Goal: Check status: Check status

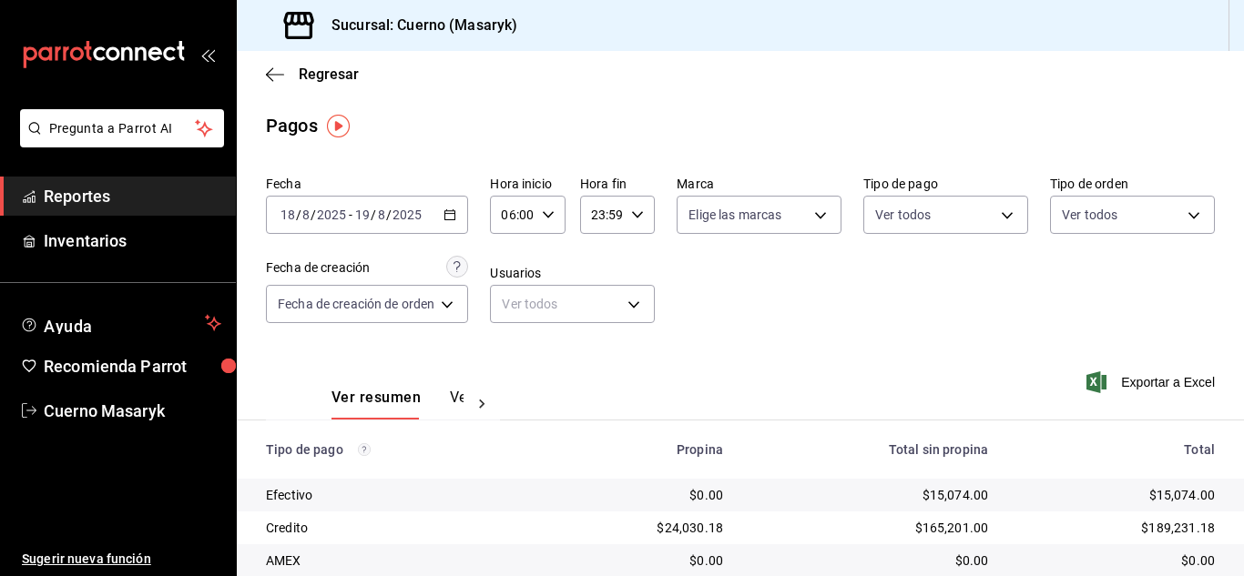
click at [389, 214] on span "/" at bounding box center [388, 215] width 5 height 15
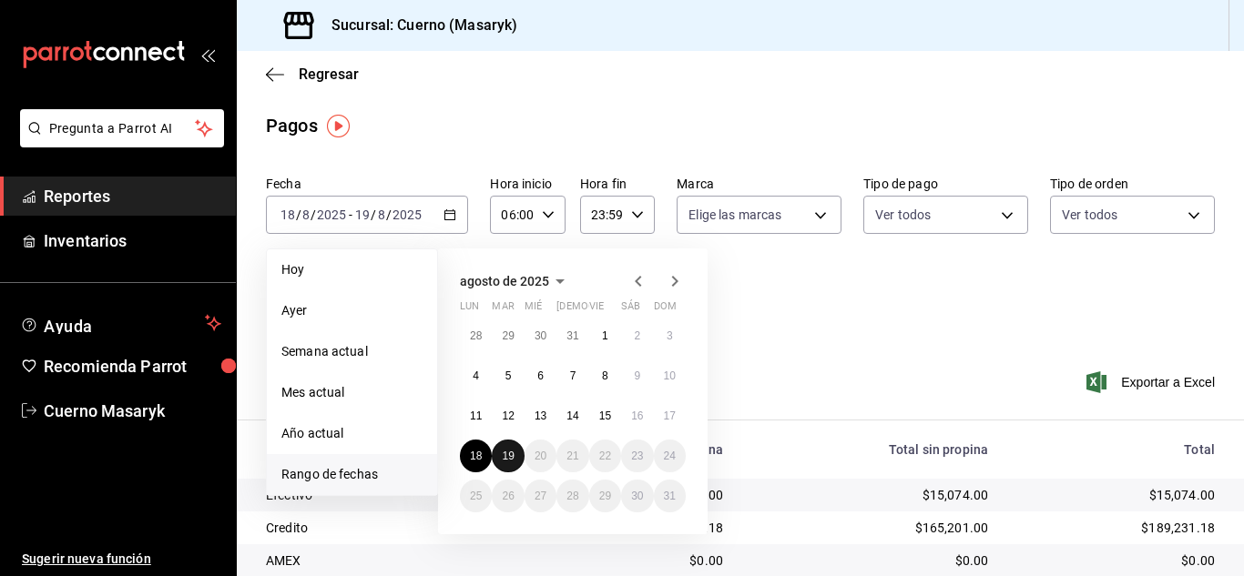
click at [508, 456] on abbr "19" at bounding box center [508, 456] width 12 height 13
click at [511, 456] on abbr "19" at bounding box center [508, 456] width 12 height 13
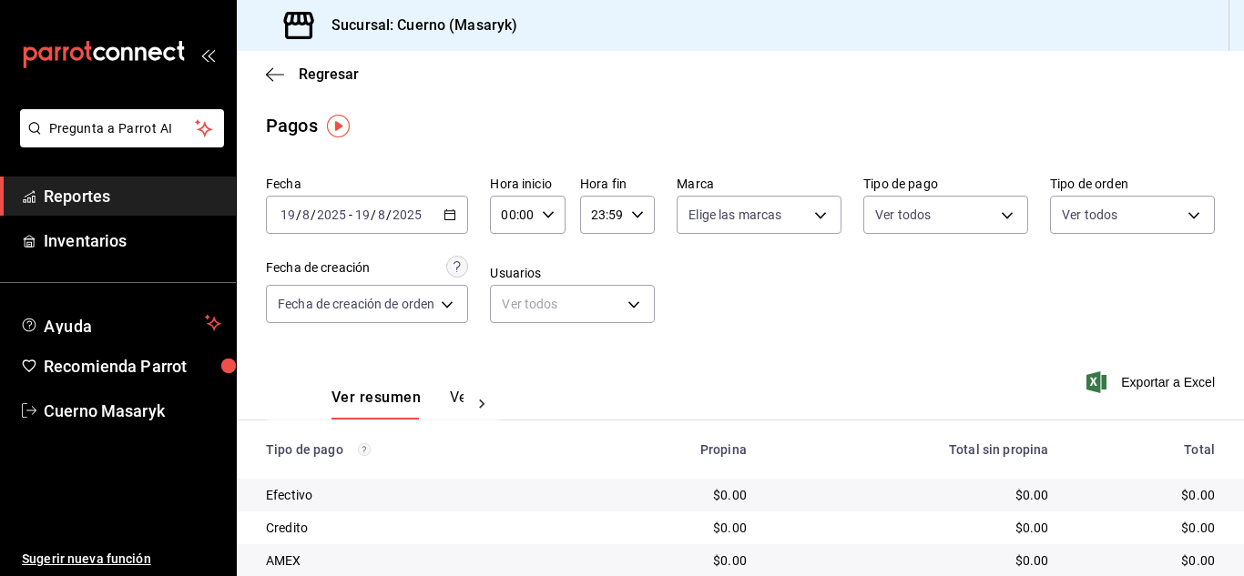
click at [540, 199] on div "00:00 Hora inicio" at bounding box center [527, 215] width 75 height 38
click at [510, 340] on span "06" at bounding box center [510, 341] width 7 height 15
type input "06:00"
click at [847, 342] on div at bounding box center [622, 288] width 1244 height 576
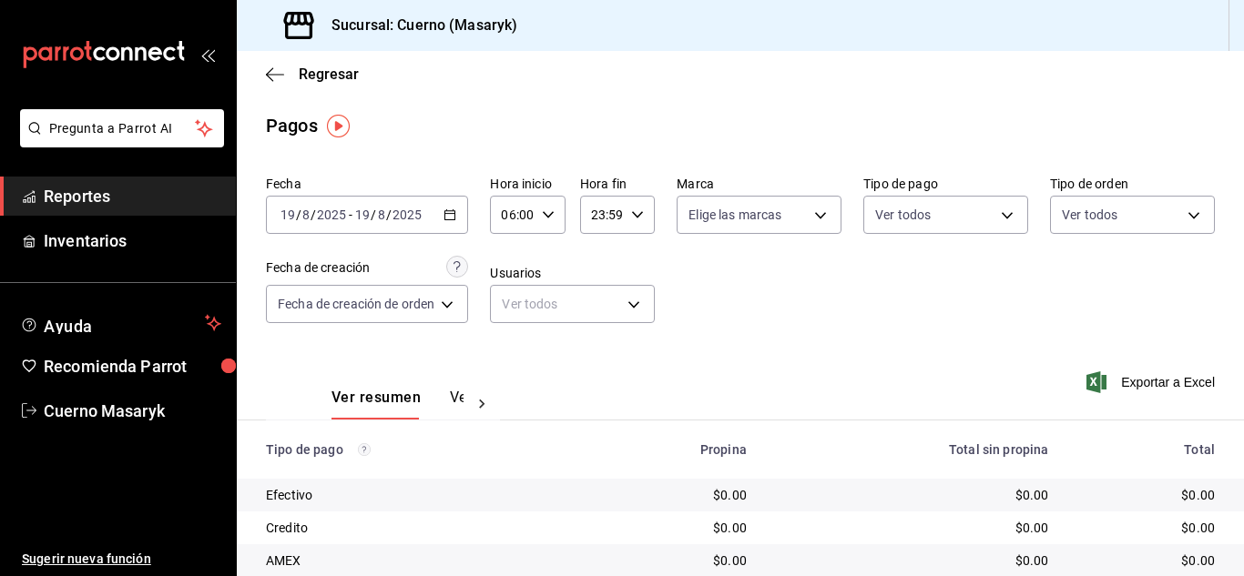
click at [91, 207] on span "Reportes" at bounding box center [133, 196] width 178 height 25
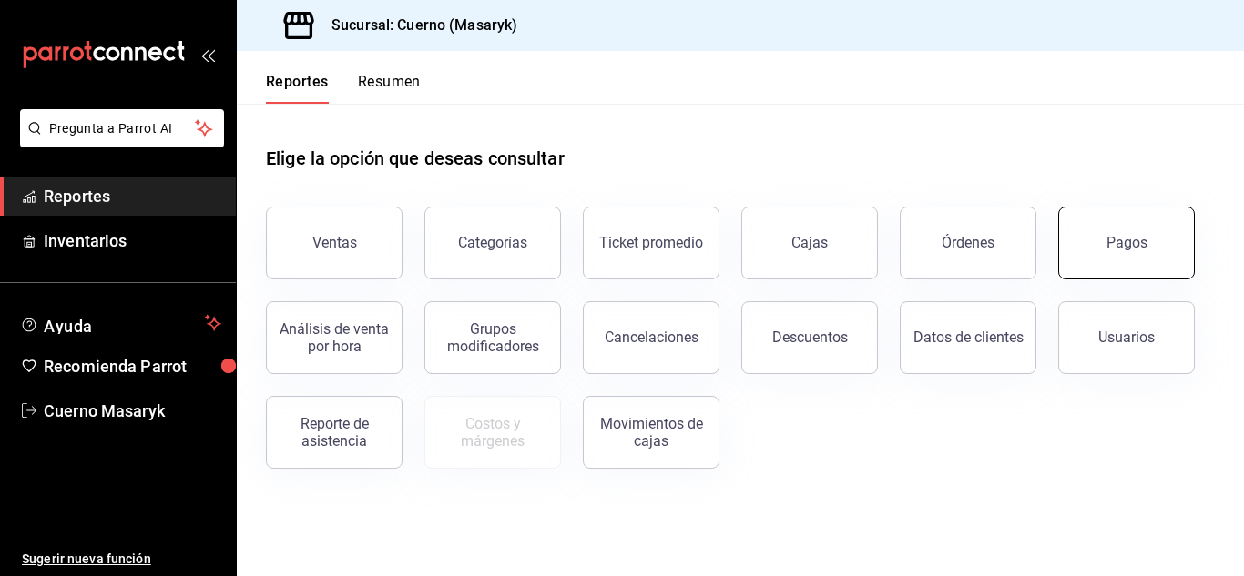
click at [1110, 236] on div "Pagos" at bounding box center [1127, 242] width 41 height 17
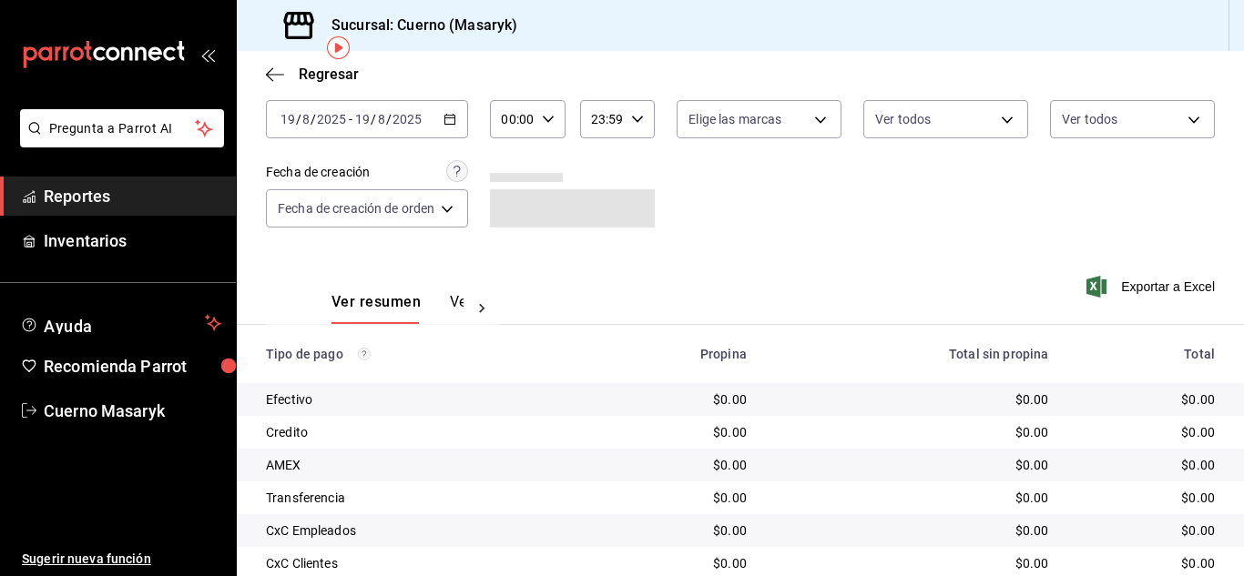
scroll to position [78, 0]
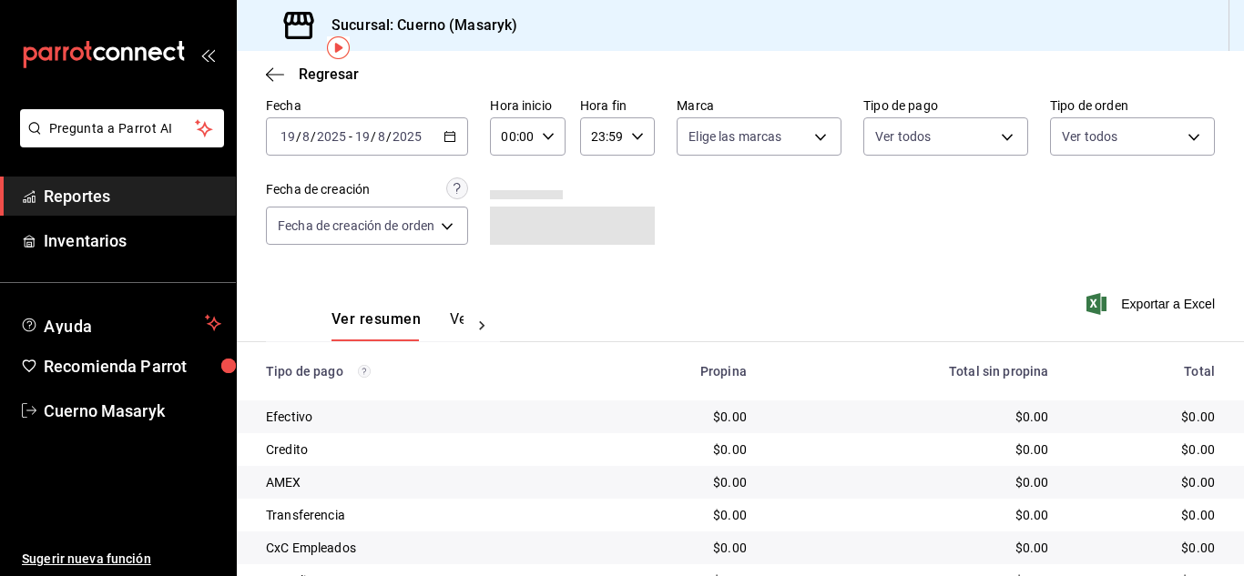
click at [406, 139] on input "2025" at bounding box center [407, 136] width 31 height 15
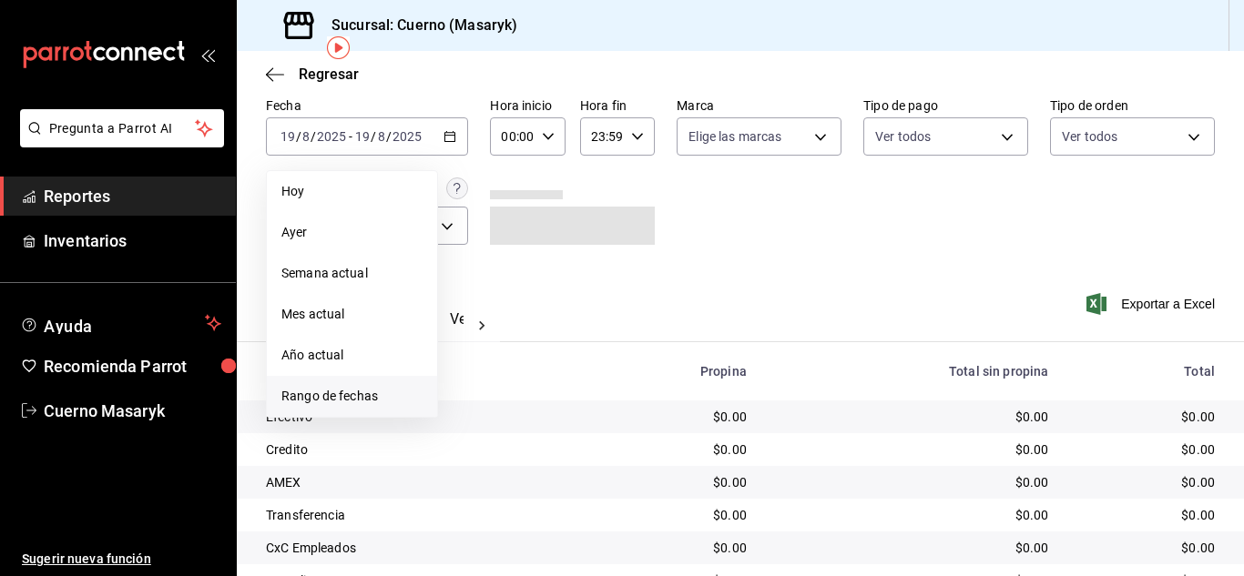
click at [349, 396] on span "Rango de fechas" at bounding box center [351, 396] width 141 height 19
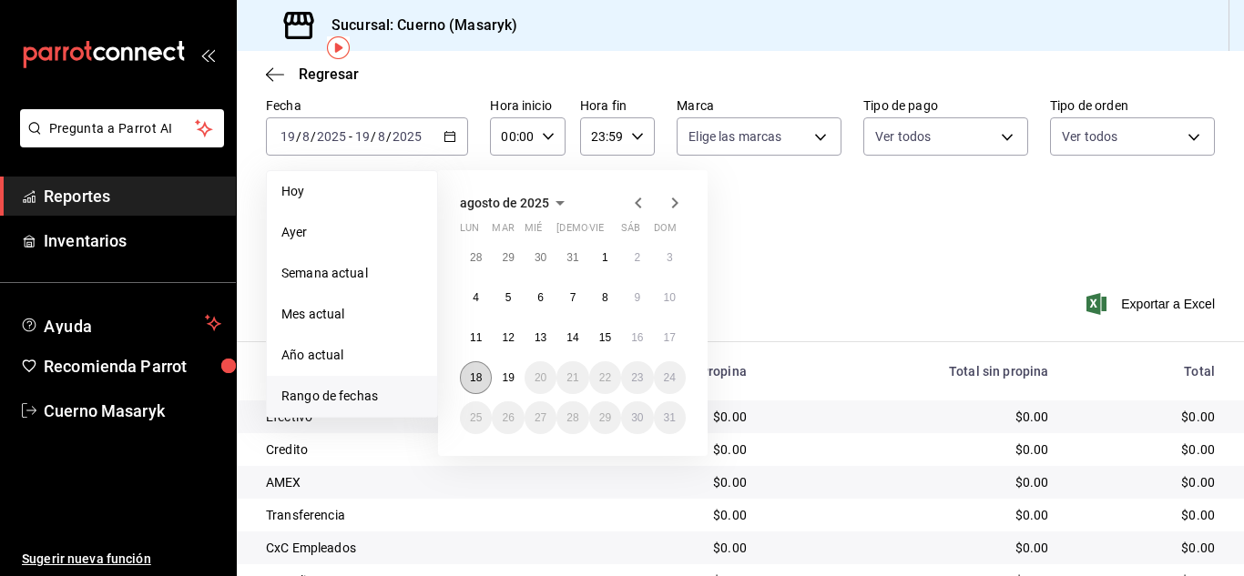
click at [467, 376] on button "18" at bounding box center [476, 378] width 32 height 33
click at [504, 380] on abbr "19" at bounding box center [508, 378] width 12 height 13
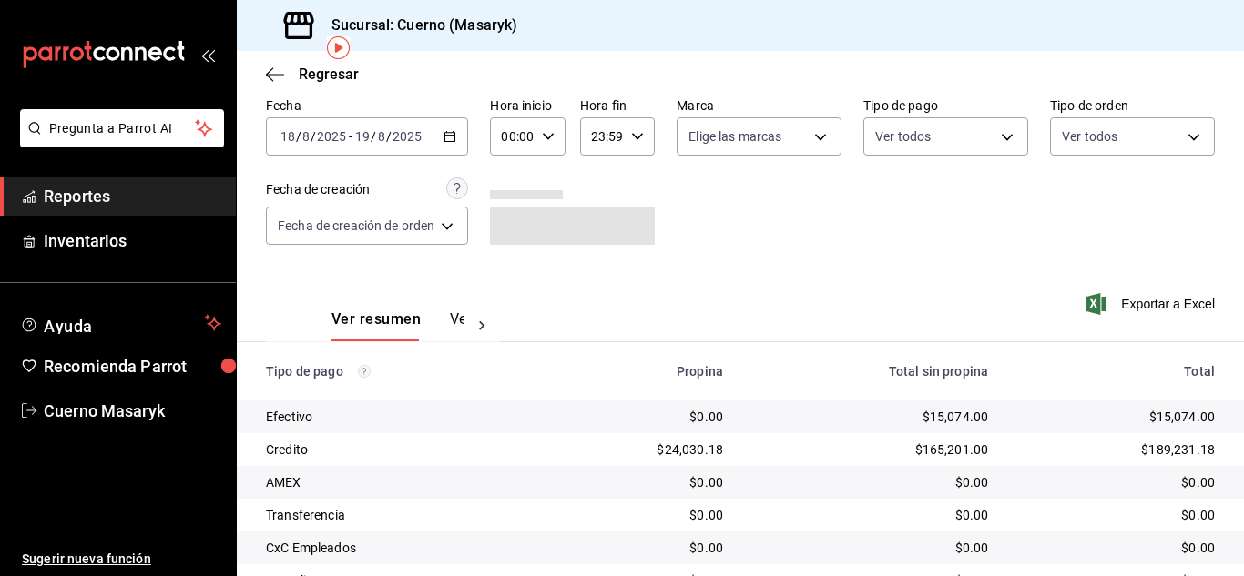
click at [555, 136] on div "00:00 Hora inicio" at bounding box center [527, 136] width 75 height 38
click at [515, 265] on span "06" at bounding box center [510, 263] width 7 height 15
type input "06:00"
click at [790, 252] on div at bounding box center [622, 288] width 1244 height 576
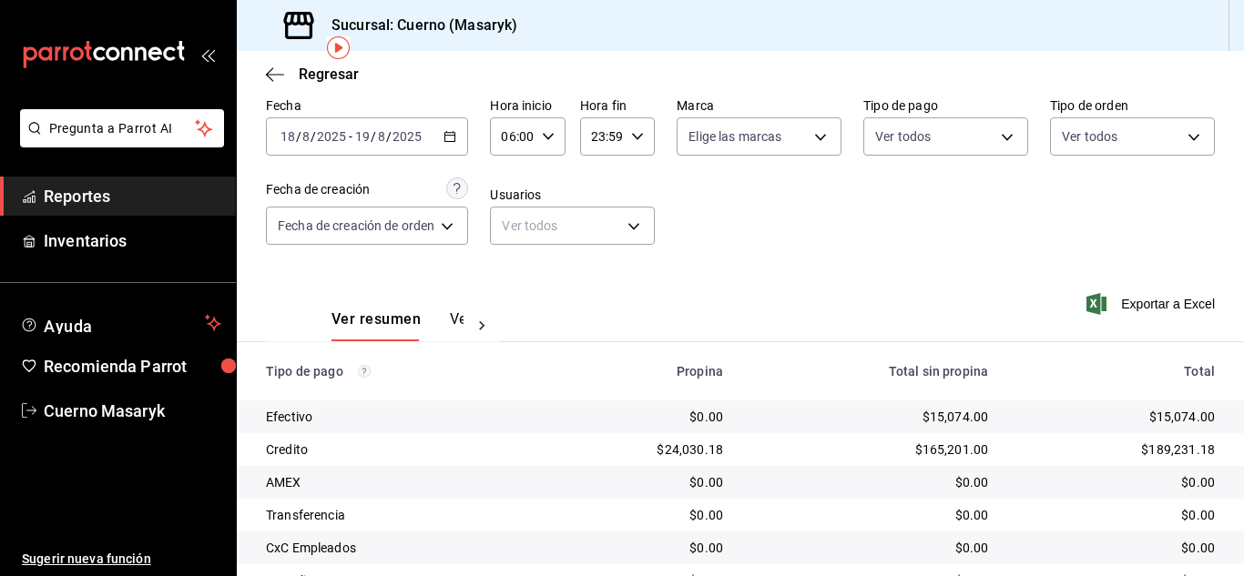
click at [634, 138] on icon "button" at bounding box center [637, 136] width 13 height 13
click at [599, 235] on button "05" at bounding box center [598, 227] width 29 height 36
type input "05:59"
click at [778, 262] on div at bounding box center [622, 288] width 1244 height 576
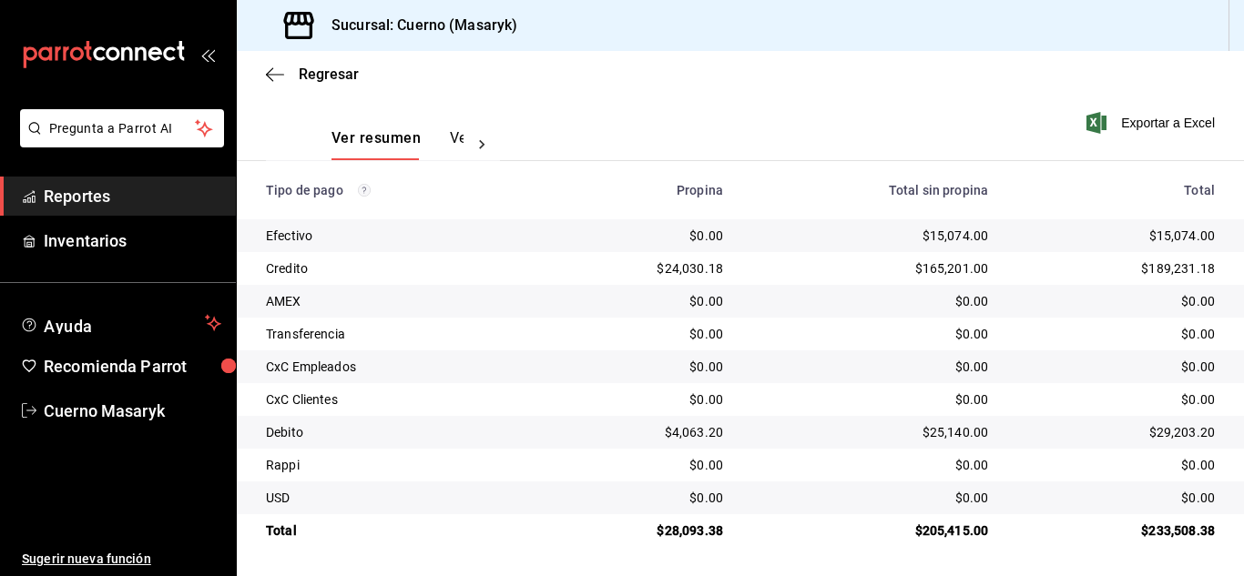
scroll to position [78, 0]
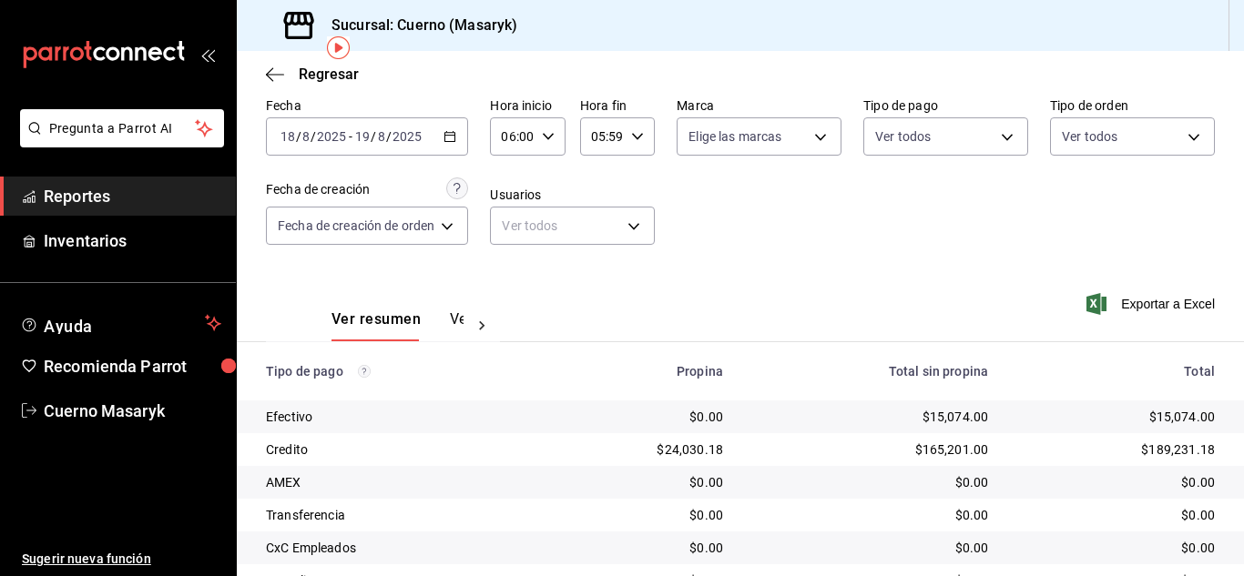
click at [393, 138] on input "2025" at bounding box center [407, 136] width 31 height 15
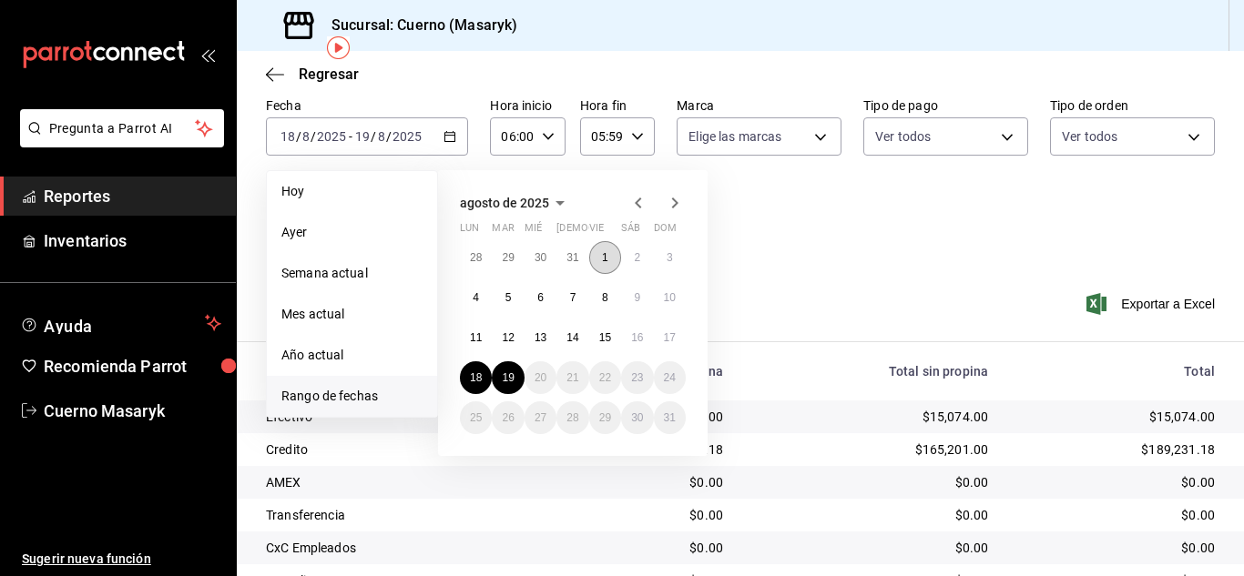
click at [602, 255] on abbr "1" at bounding box center [605, 257] width 6 height 13
click at [622, 260] on button "2" at bounding box center [637, 257] width 32 height 33
type input "00:00"
type input "23:59"
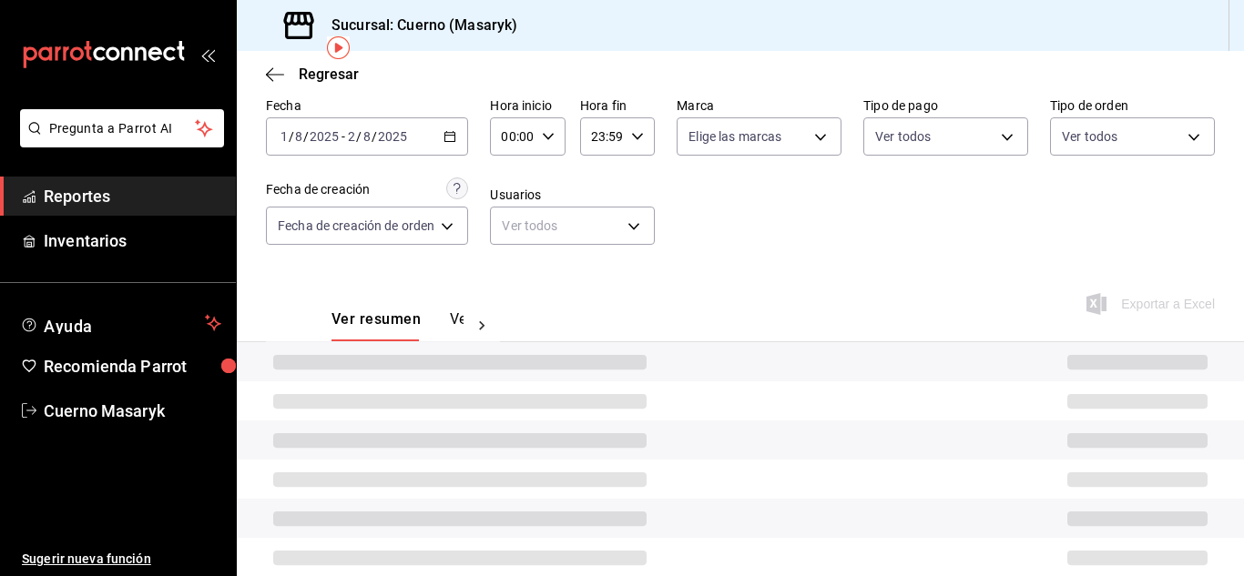
click at [548, 143] on div "00:00 Hora inicio" at bounding box center [527, 136] width 75 height 38
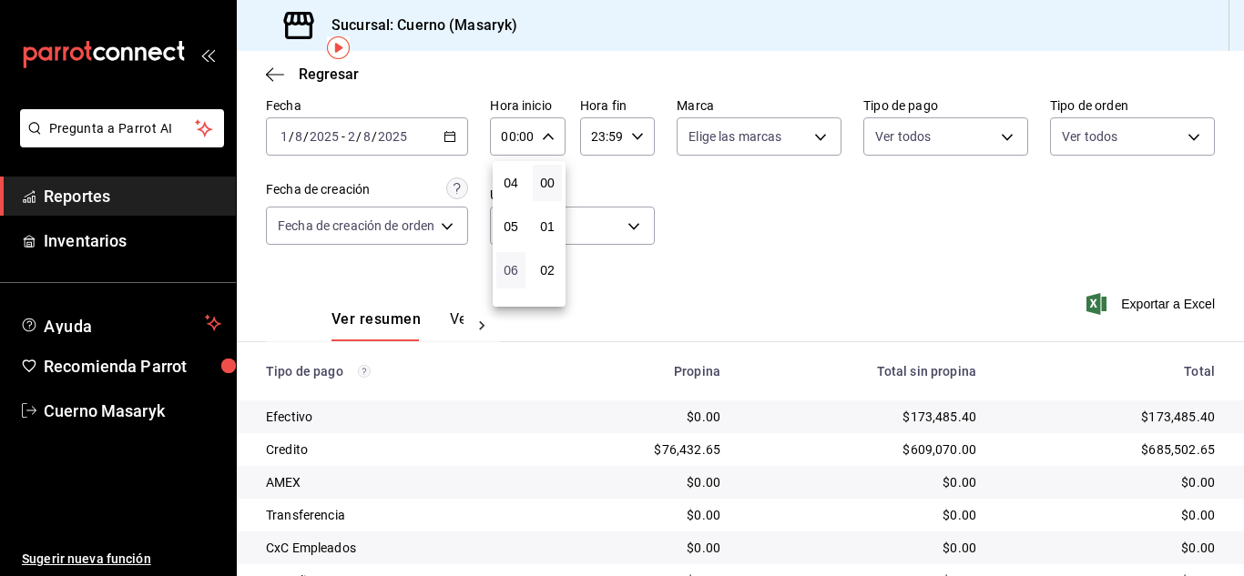
scroll to position [182, 0]
click at [509, 269] on span "06" at bounding box center [510, 263] width 7 height 15
type input "06:00"
click at [631, 142] on div at bounding box center [622, 288] width 1244 height 576
click at [634, 139] on icon "button" at bounding box center [637, 136] width 13 height 13
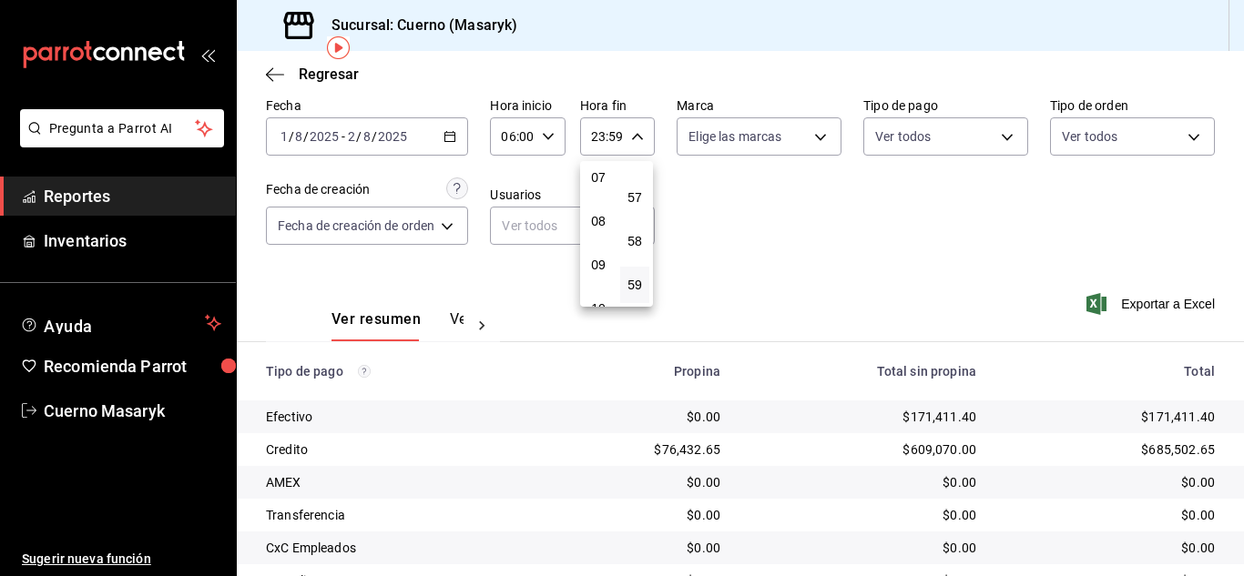
scroll to position [266, 0]
click at [597, 185] on span "06" at bounding box center [598, 179] width 7 height 15
click at [636, 224] on div "06" at bounding box center [635, 245] width 36 height 44
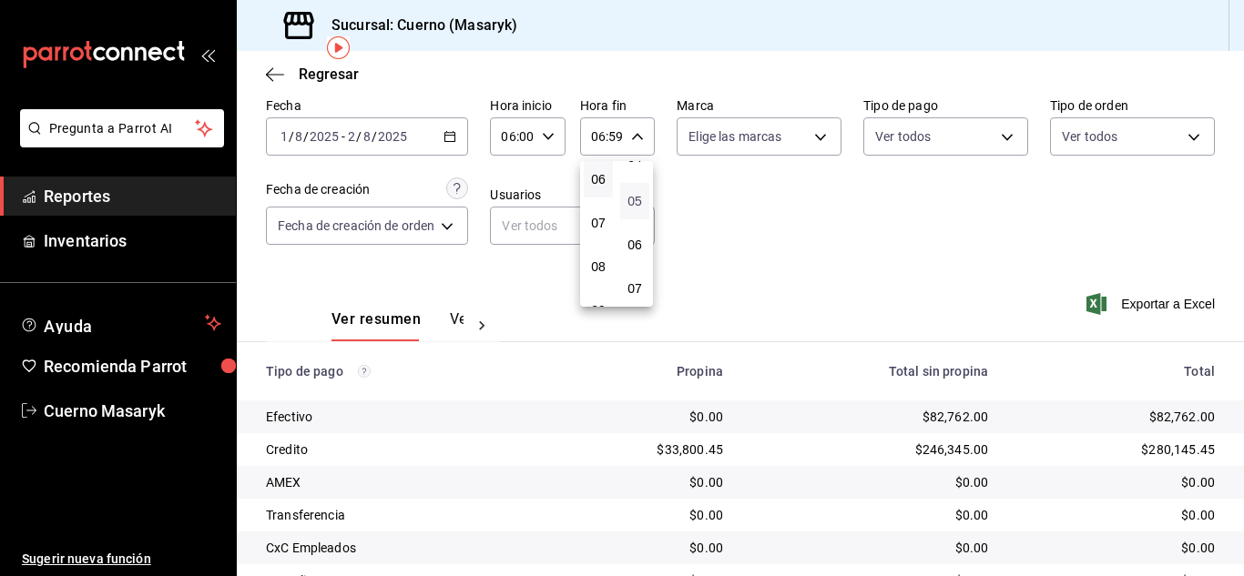
click at [638, 206] on span "05" at bounding box center [634, 201] width 7 height 15
type input "06:05"
click at [756, 226] on div at bounding box center [622, 288] width 1244 height 576
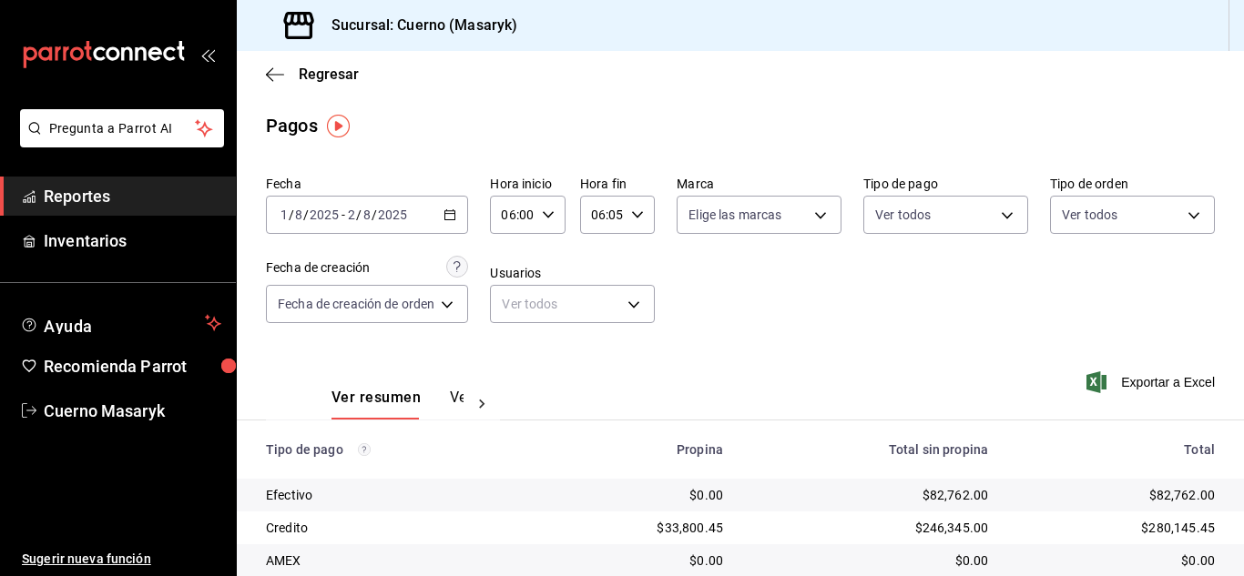
click at [390, 218] on input "2025" at bounding box center [392, 215] width 31 height 15
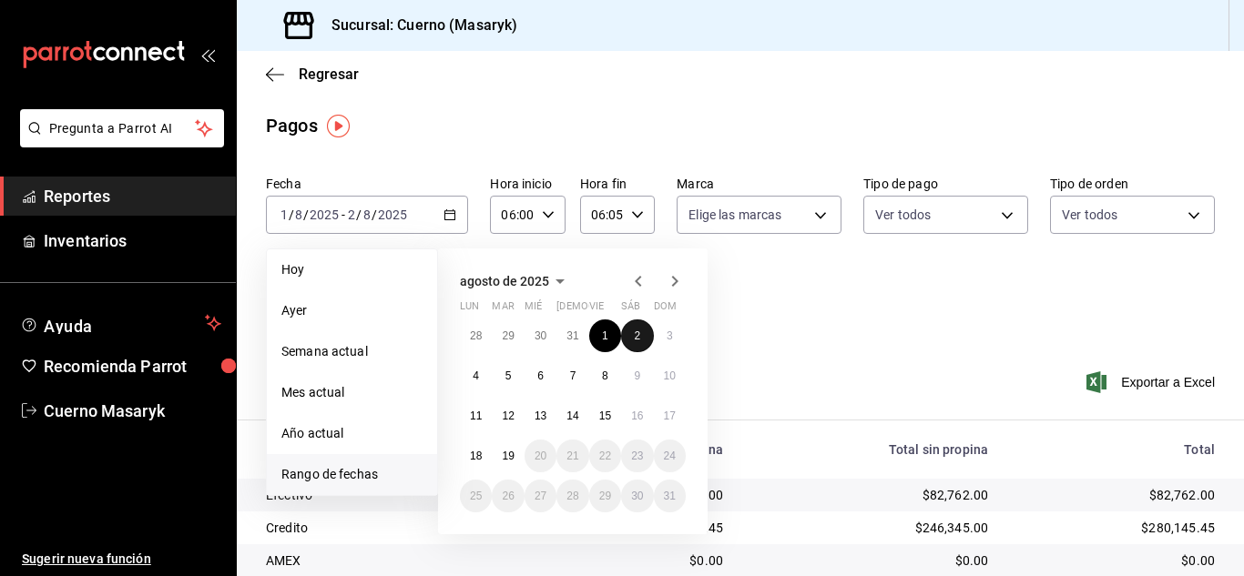
click at [636, 338] on abbr "2" at bounding box center [637, 336] width 6 height 13
click at [668, 338] on abbr "3" at bounding box center [670, 336] width 6 height 13
type input "00:00"
type input "23:59"
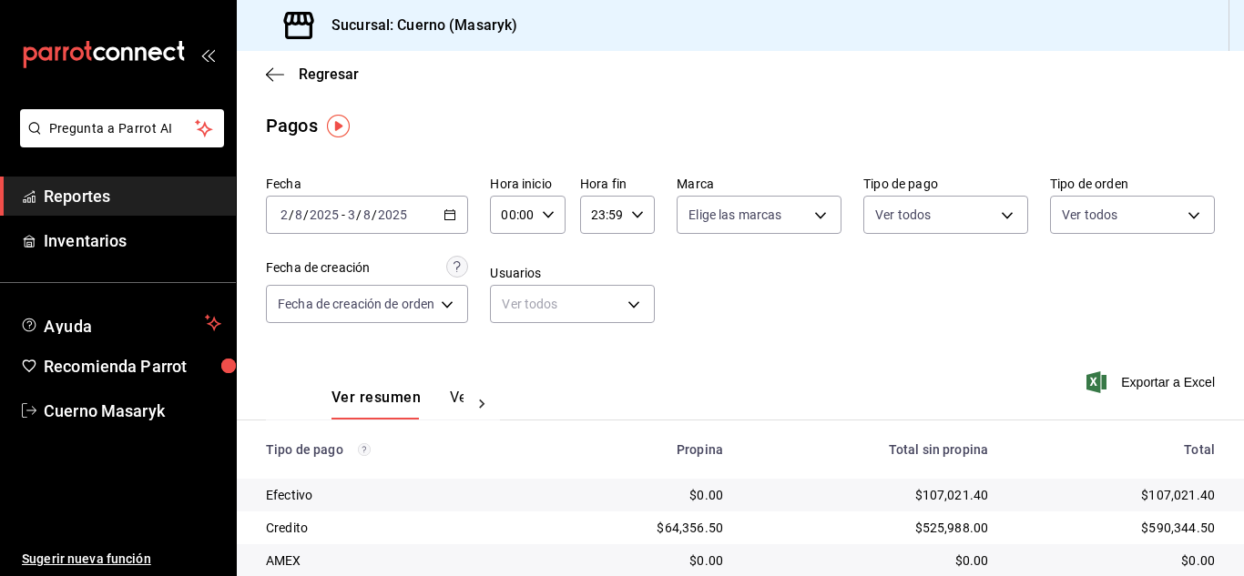
click at [380, 214] on input "2025" at bounding box center [392, 215] width 31 height 15
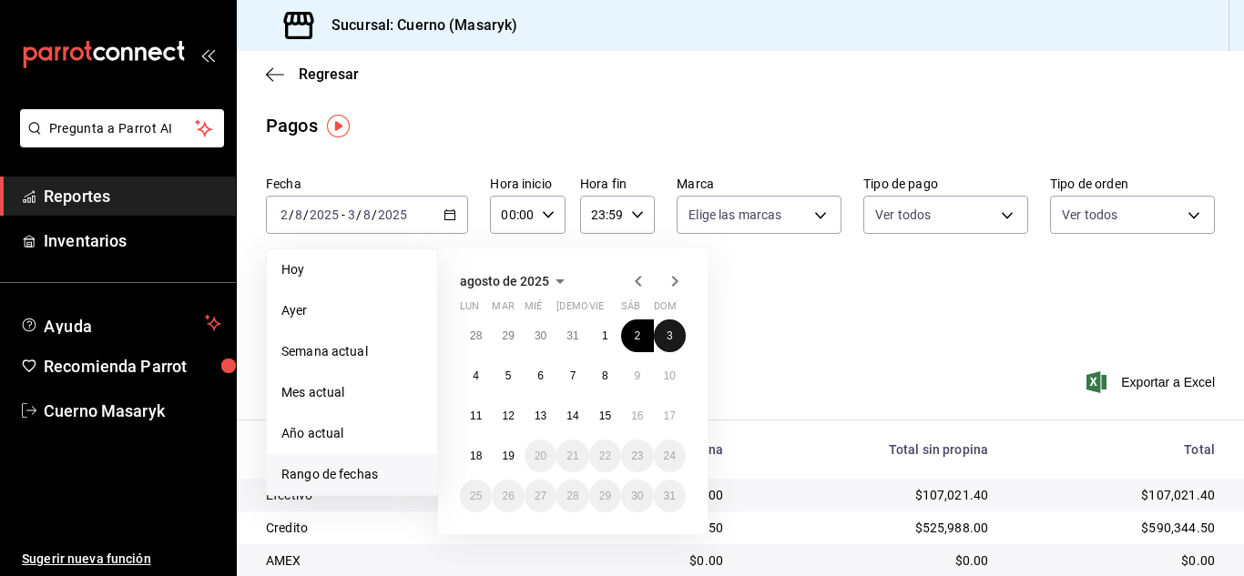
click at [667, 332] on abbr "3" at bounding box center [670, 336] width 6 height 13
click at [463, 379] on button "4" at bounding box center [476, 376] width 32 height 33
click at [463, 379] on div "Ver resumen Ver pagos" at bounding box center [383, 393] width 234 height 53
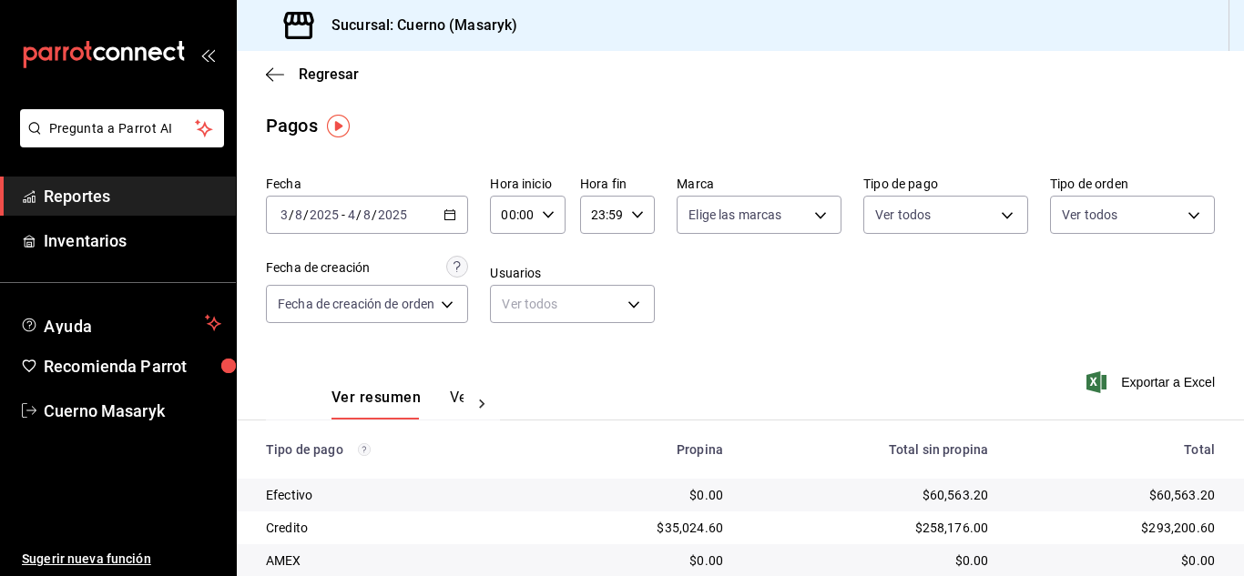
click at [416, 224] on div "[DATE] [DATE] - [DATE] [DATE]" at bounding box center [367, 215] width 202 height 38
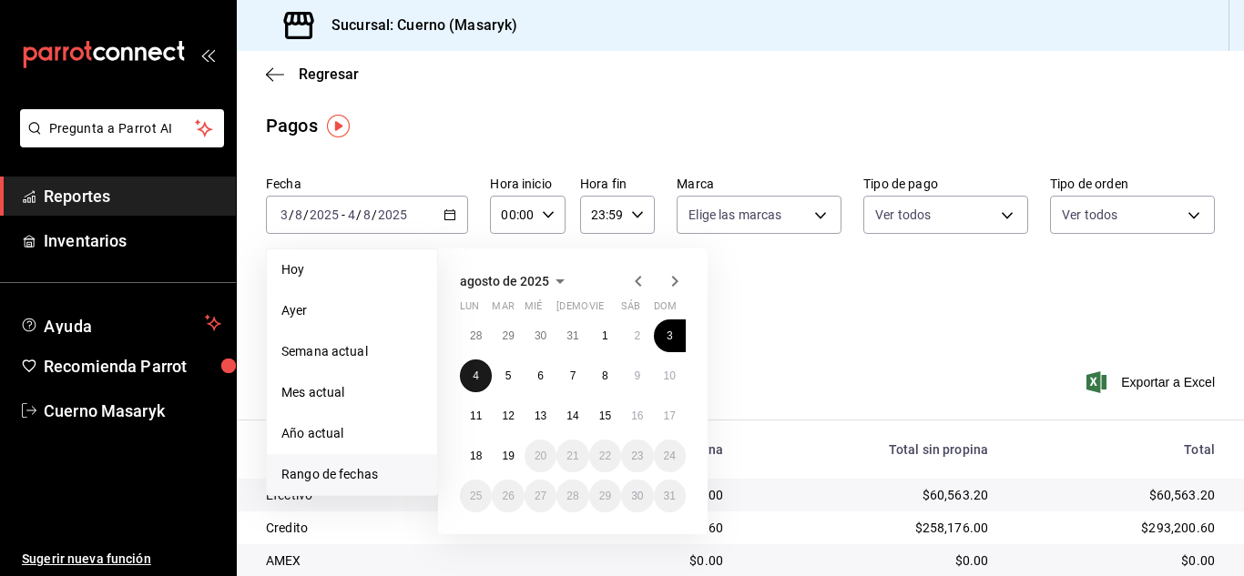
click at [481, 367] on button "4" at bounding box center [476, 376] width 32 height 33
click at [512, 379] on button "5" at bounding box center [508, 376] width 32 height 33
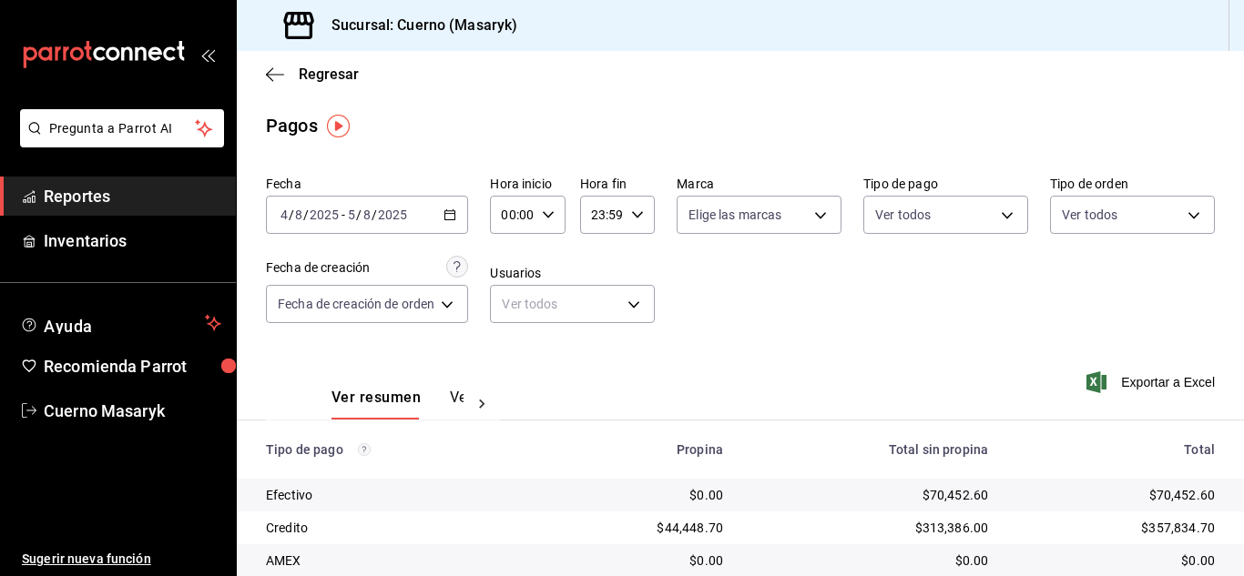
click at [345, 201] on div "[DATE] [DATE] - [DATE] [DATE]" at bounding box center [367, 215] width 202 height 38
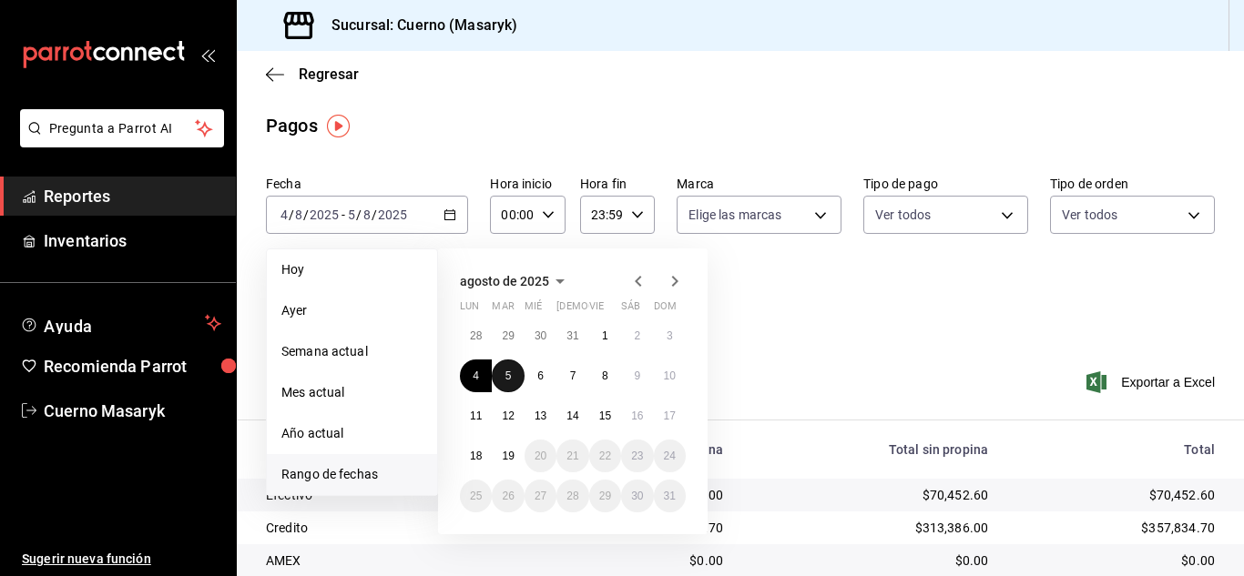
click at [507, 372] on abbr "5" at bounding box center [508, 376] width 6 height 13
click at [549, 378] on button "6" at bounding box center [541, 376] width 32 height 33
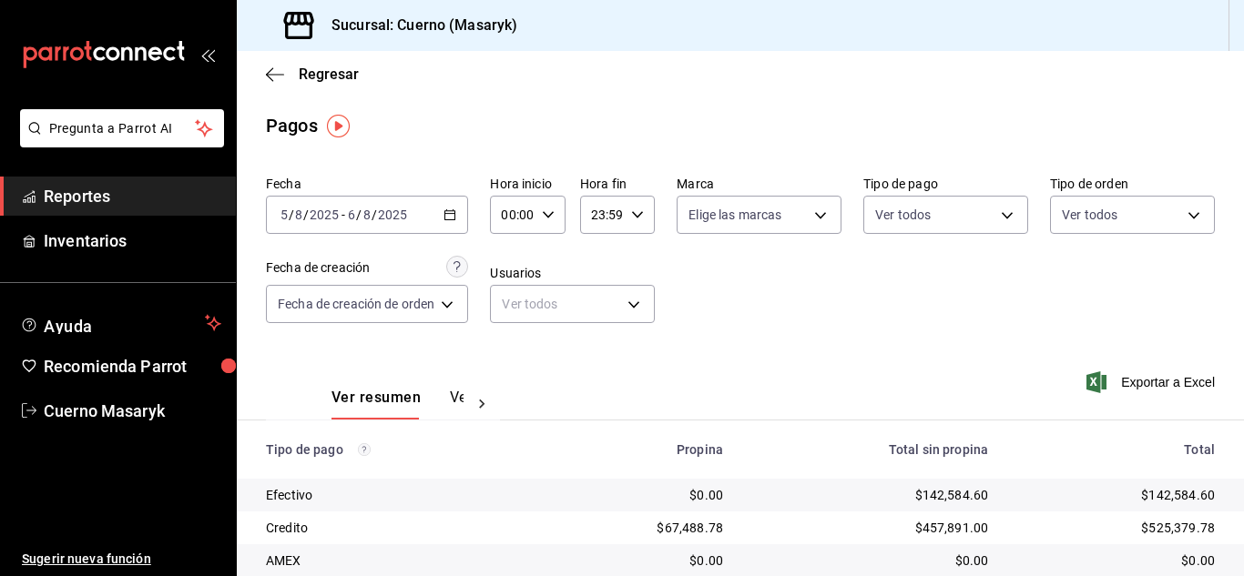
click at [385, 218] on input "2025" at bounding box center [392, 215] width 31 height 15
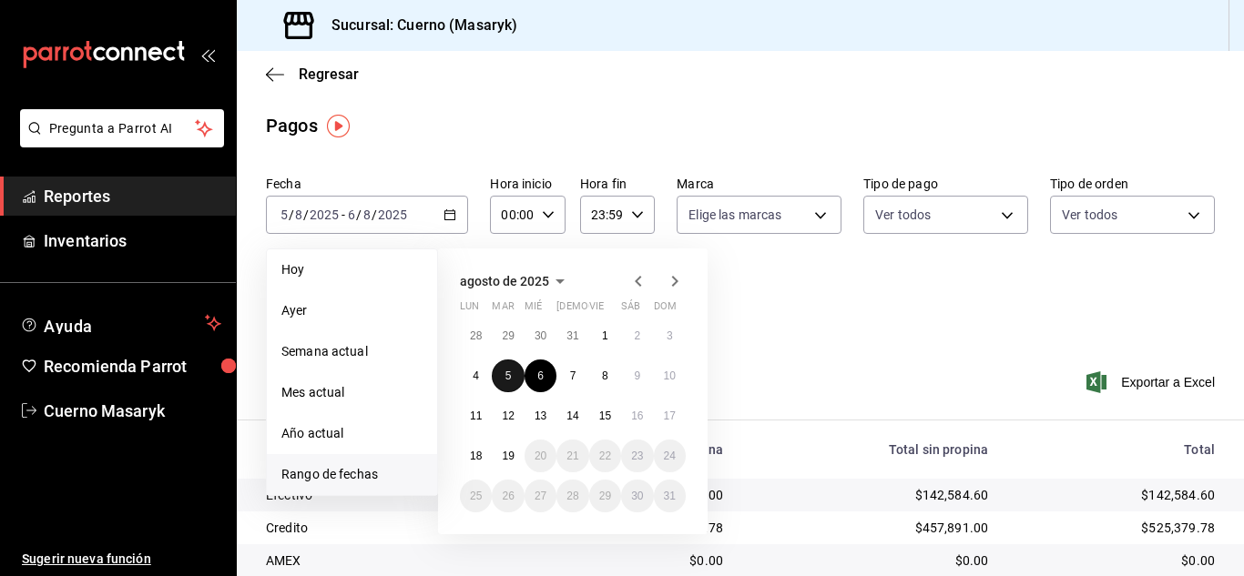
click at [505, 378] on abbr "5" at bounding box center [508, 376] width 6 height 13
click at [532, 379] on button "6" at bounding box center [541, 376] width 32 height 33
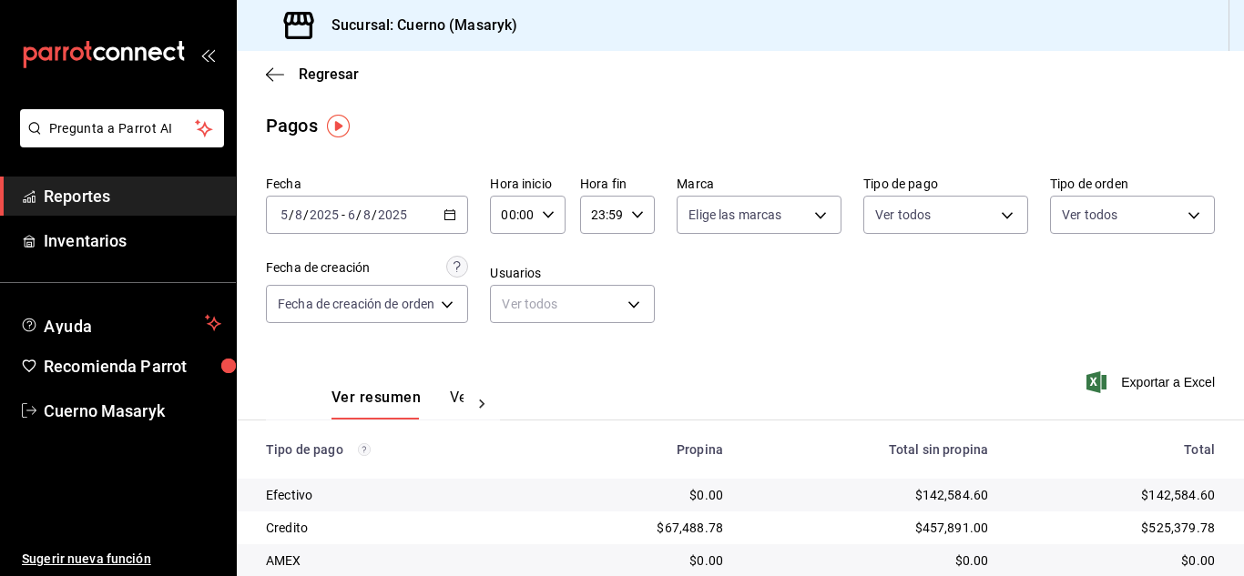
click at [523, 220] on input "00:00" at bounding box center [512, 215] width 44 height 36
click at [510, 338] on span "06" at bounding box center [510, 341] width 7 height 15
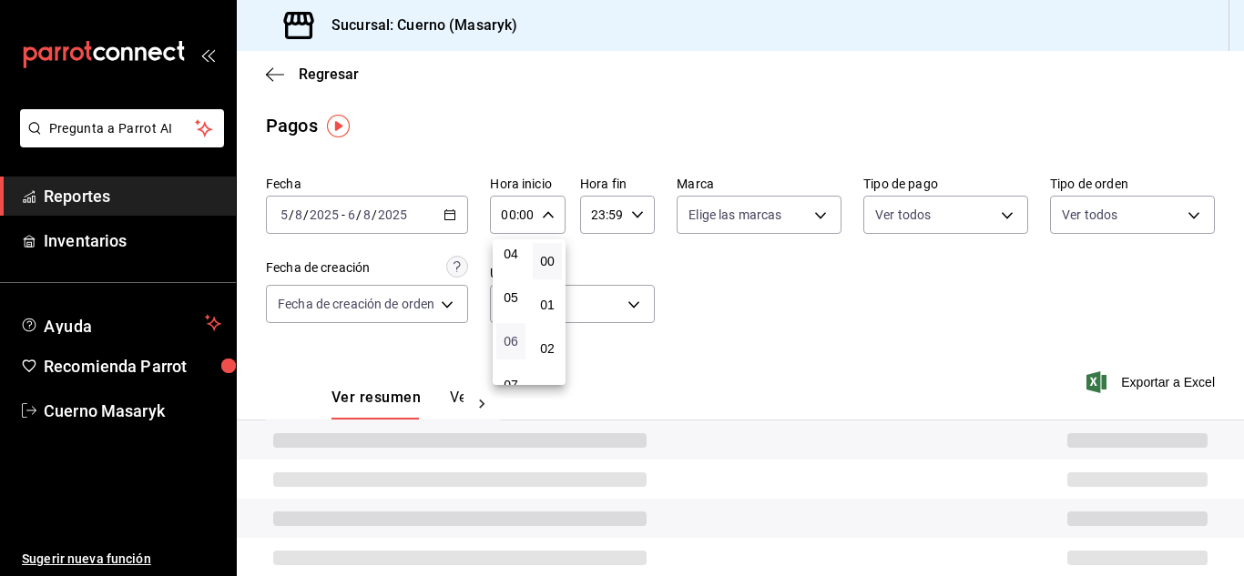
type input "06:00"
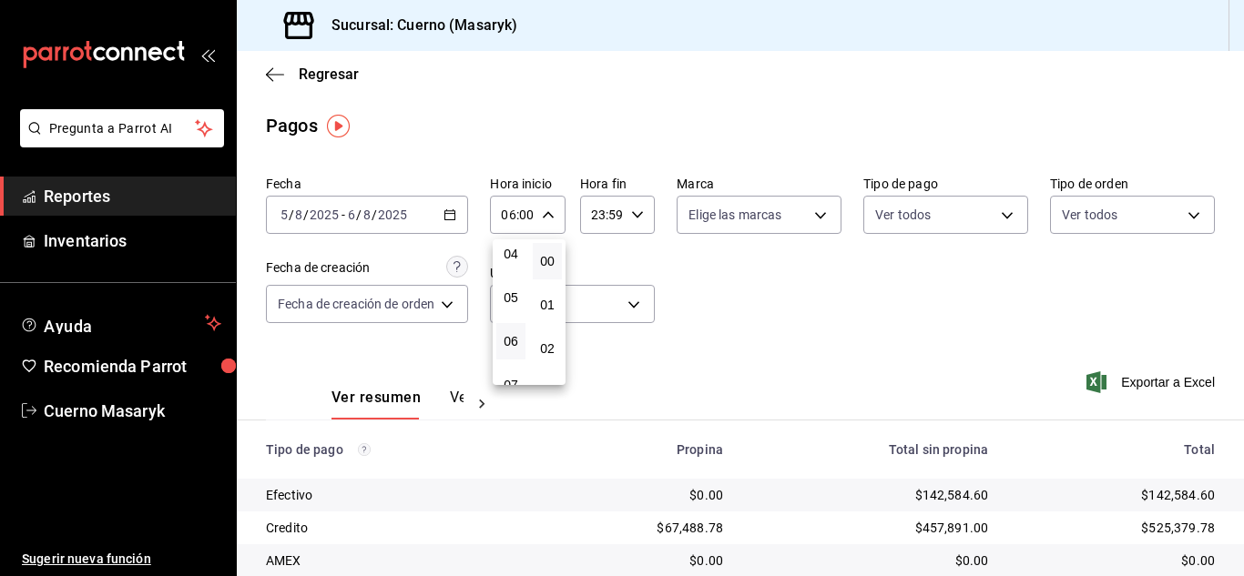
click at [808, 319] on div at bounding box center [622, 288] width 1244 height 576
click at [807, 314] on div "Fecha [DATE] [DATE] - [DATE] [DATE] Hora inicio 06:00 Hora inicio Hora fin 23:5…" at bounding box center [740, 256] width 949 height 177
click at [618, 229] on input "23:59" at bounding box center [602, 215] width 44 height 36
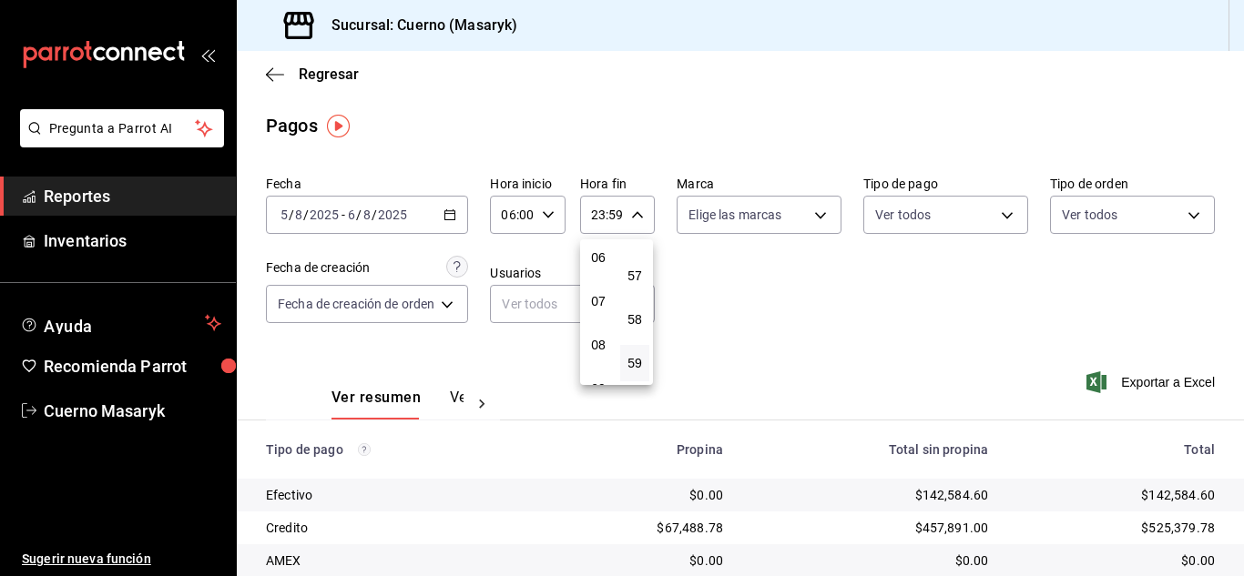
scroll to position [175, 0]
click at [597, 339] on button "06" at bounding box center [598, 349] width 29 height 36
type input "06:59"
click at [756, 328] on div at bounding box center [622, 288] width 1244 height 576
click at [372, 216] on span "/" at bounding box center [374, 215] width 5 height 15
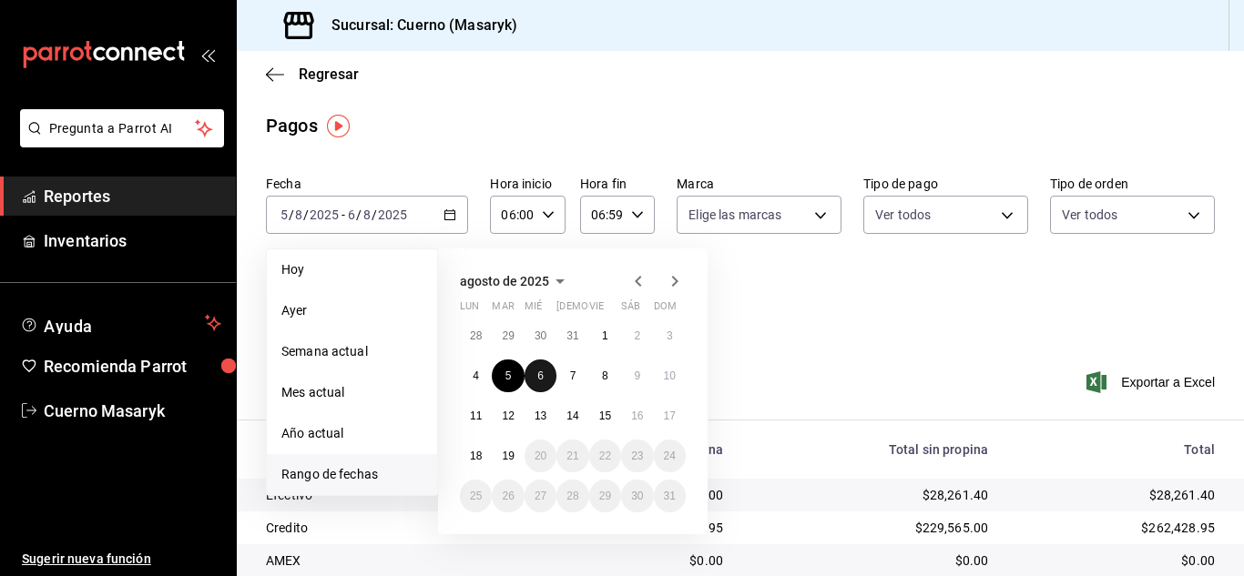
click at [542, 382] on button "6" at bounding box center [541, 376] width 32 height 33
click at [537, 382] on button "6" at bounding box center [541, 376] width 32 height 33
type input "00:00"
type input "23:59"
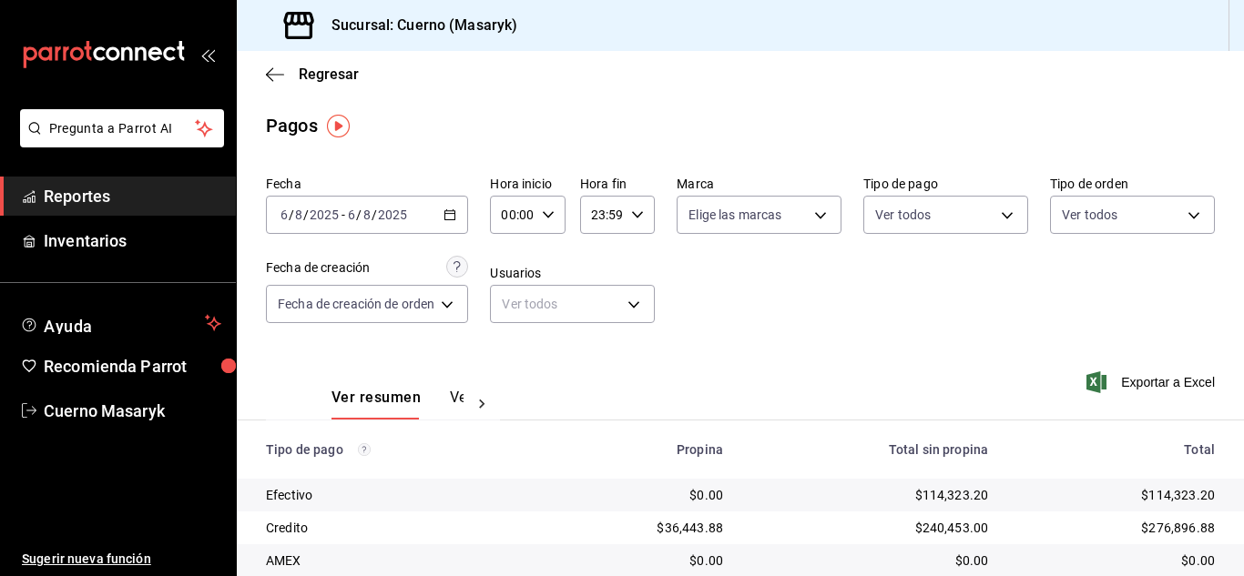
click at [900, 151] on main "Regresar Pagos Fecha [DATE] [DATE] - [DATE] [DATE] Hora inicio 00:00 Hora inici…" at bounding box center [740, 443] width 1007 height 785
click at [1212, 171] on div "Fecha [DATE] [DATE] - [DATE] [DATE] Hora inicio 00:00 Hora inicio Hora fin 23:5…" at bounding box center [740, 487] width 1007 height 638
click at [1229, 186] on div "Fecha [DATE] [DATE] - [DATE] [DATE] Hora inicio 00:00 Hora inicio Hora fin 23:5…" at bounding box center [740, 487] width 1007 height 638
click at [779, 211] on body "Pregunta a Parrot AI Reportes Inventarios Ayuda Recomienda Parrot Cuerno Masary…" at bounding box center [622, 288] width 1244 height 576
click at [780, 209] on div at bounding box center [622, 288] width 1244 height 576
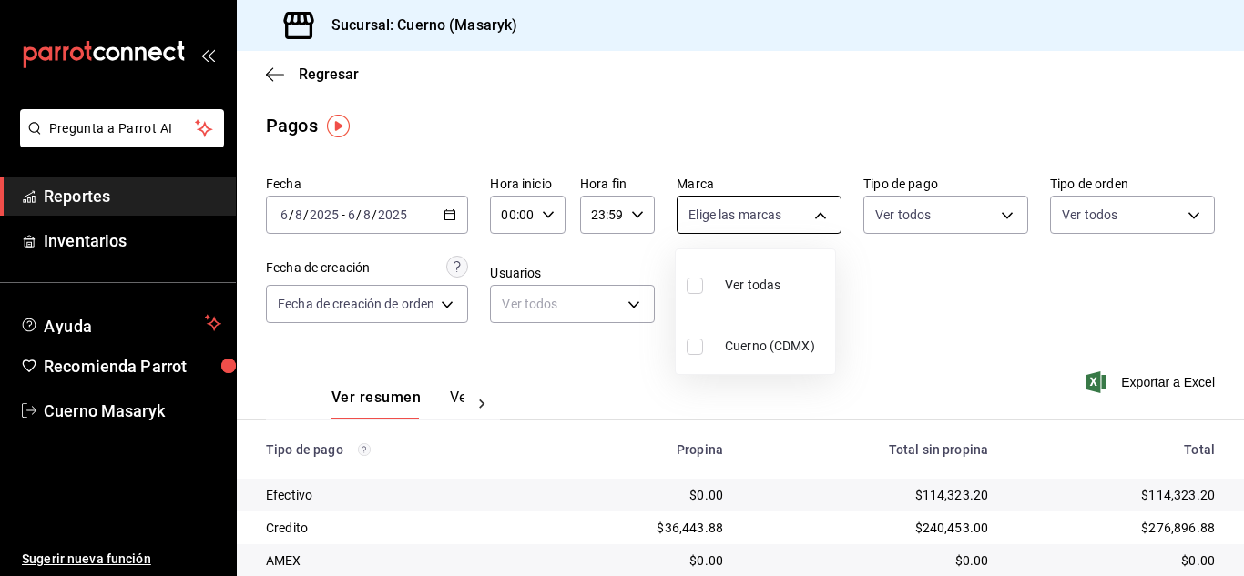
click at [780, 209] on div at bounding box center [622, 288] width 1244 height 576
